Goal: Find specific page/section: Find specific page/section

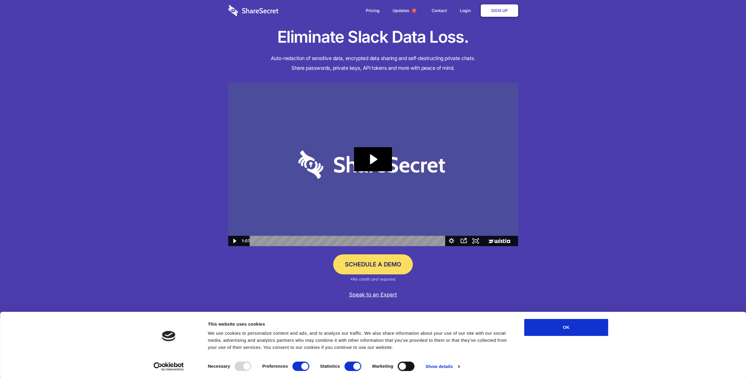
click at [127, 193] on div "Eliminate Slack Data Loss. Auto-redaction of sensitive data, encrypted data sha…" at bounding box center [373, 159] width 746 height 318
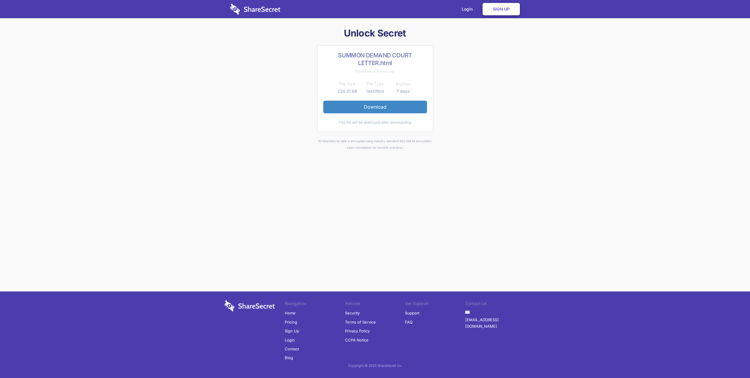
click at [261, 7] on img at bounding box center [255, 9] width 50 height 11
